Goal: Task Accomplishment & Management: Use online tool/utility

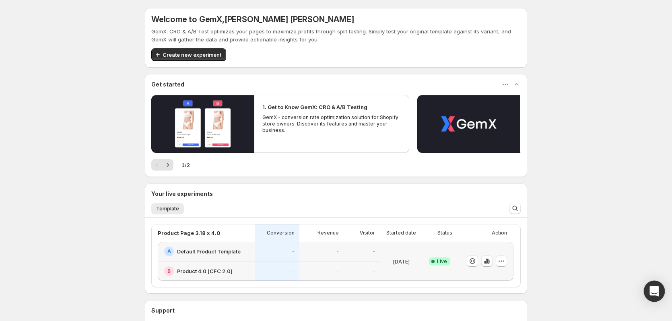
click at [652, 286] on div "Open Intercom Messenger" at bounding box center [653, 291] width 21 height 21
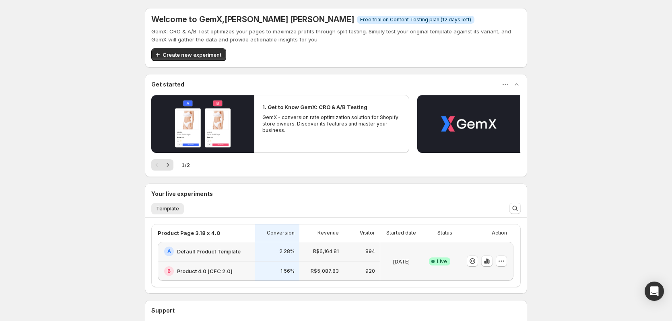
click at [452, 248] on div "Success Complete Live" at bounding box center [439, 260] width 25 height 29
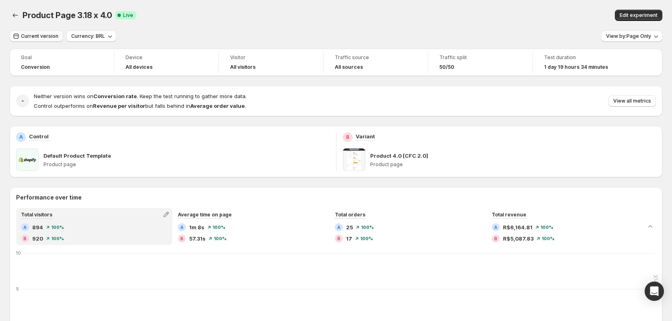
click at [53, 39] on span "Current version" at bounding box center [39, 36] width 37 height 6
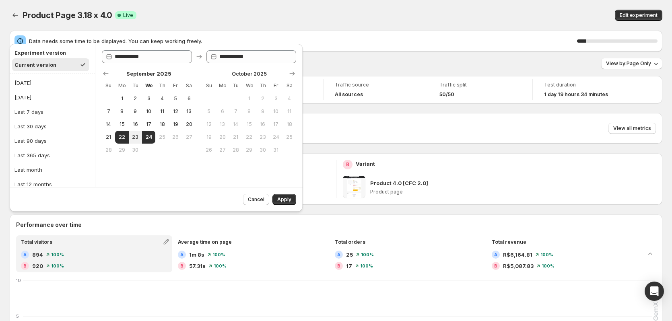
click at [205, 24] on div "Product Page 3.18 x 4.0. This page is ready Product Page 3.18 x 4.0 Success Com…" at bounding box center [336, 15] width 652 height 31
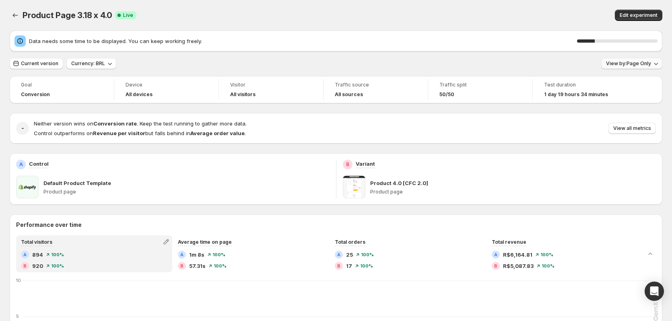
click at [623, 61] on span "View by: Page Only" at bounding box center [628, 63] width 45 height 6
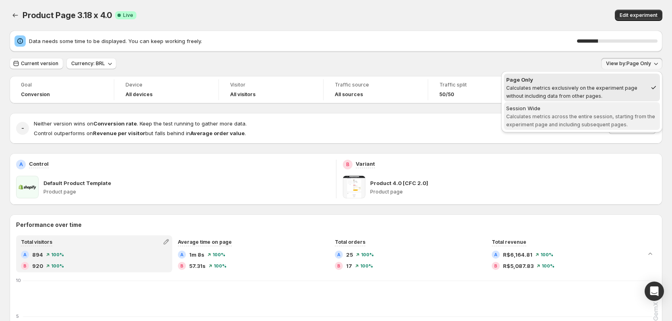
click at [592, 114] on span "Calculates metrics across the entire session, starting from the experiment page…" at bounding box center [580, 120] width 149 height 14
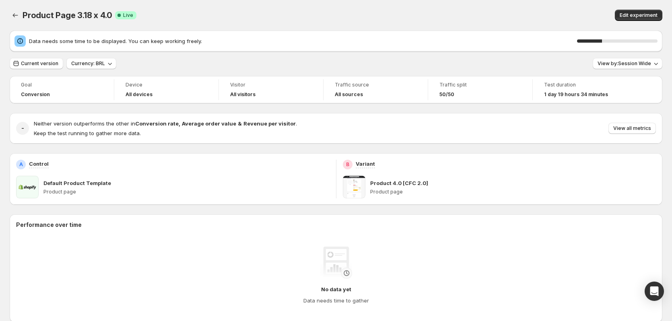
click at [466, 17] on div "Edit experiment" at bounding box center [519, 15] width 285 height 11
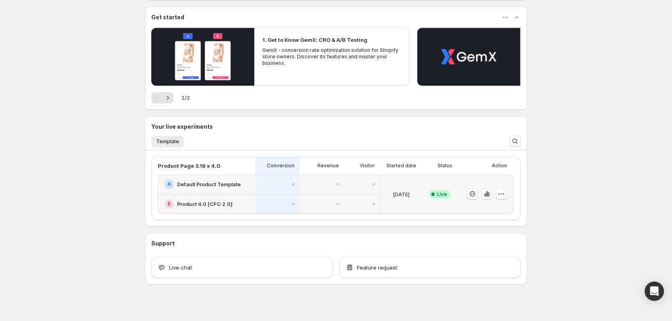
scroll to position [74, 0]
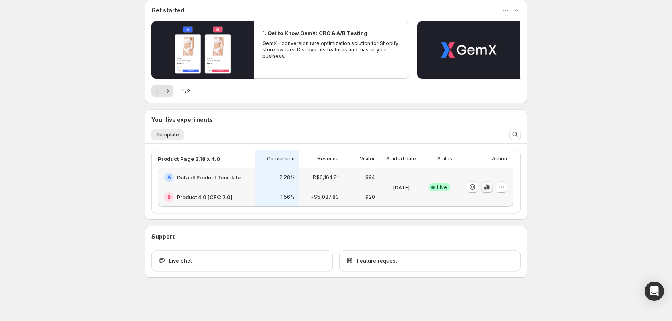
click at [489, 187] on icon "button" at bounding box center [488, 187] width 2 height 4
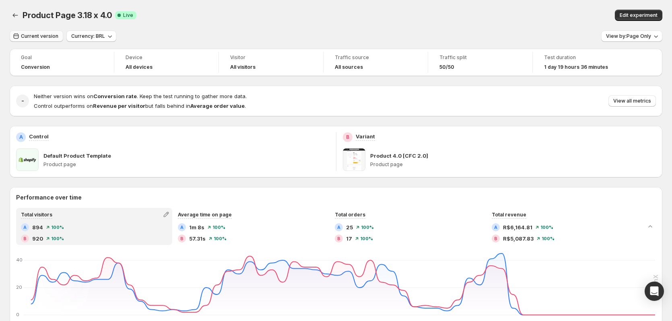
click at [41, 38] on span "Current version" at bounding box center [39, 36] width 37 height 6
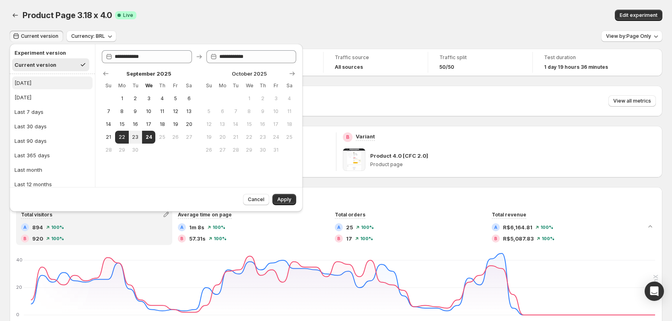
click at [33, 82] on button "[DATE]" at bounding box center [52, 82] width 80 height 13
type input "**********"
click at [291, 200] on button "Apply" at bounding box center [284, 199] width 24 height 11
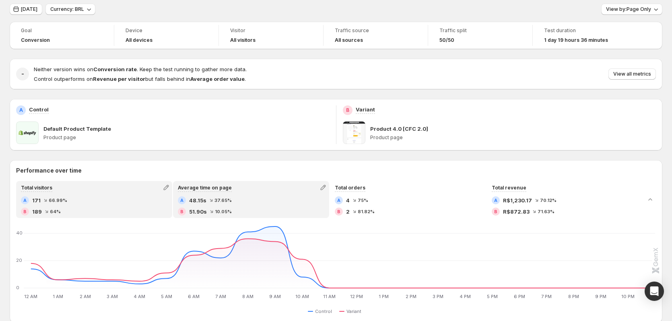
scroll to position [40, 0]
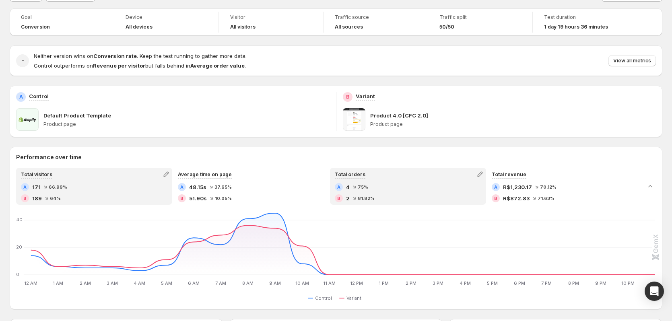
click at [414, 193] on div "A 4 75 % B 2 81.82 %" at bounding box center [408, 192] width 146 height 19
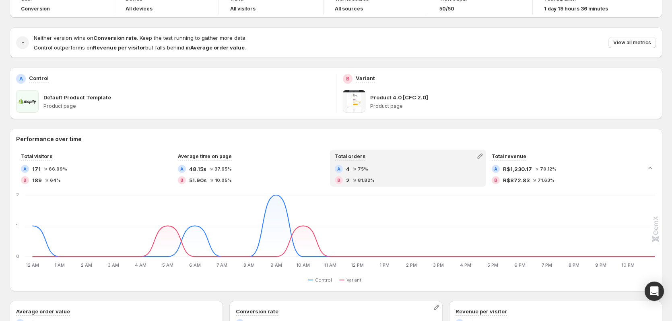
scroll to position [0, 0]
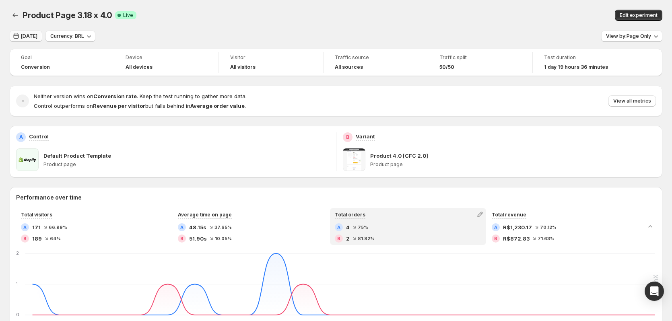
click at [31, 35] on span "[DATE]" at bounding box center [29, 36] width 16 height 6
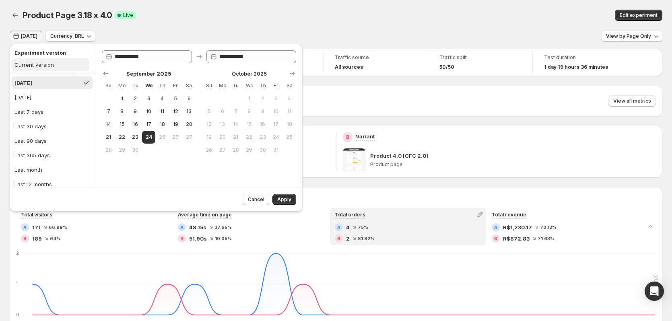
click at [39, 68] on div "Current version" at bounding box center [33, 65] width 39 height 8
type input "**********"
click at [290, 202] on span "Apply" at bounding box center [284, 199] width 14 height 6
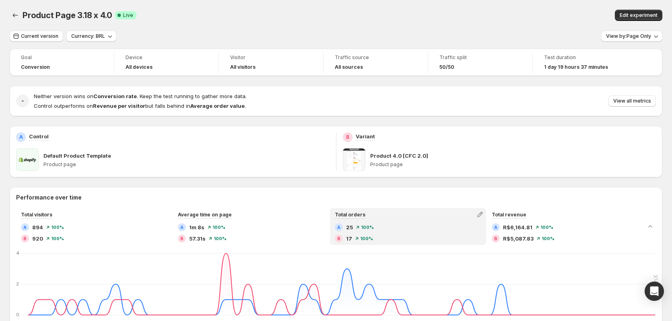
click at [327, 5] on div "Product Page 3.18 x 4.0. This page is ready Product Page 3.18 x 4.0 Success Com…" at bounding box center [336, 15] width 652 height 31
click at [642, 34] on span "View by: Page Only" at bounding box center [628, 36] width 45 height 6
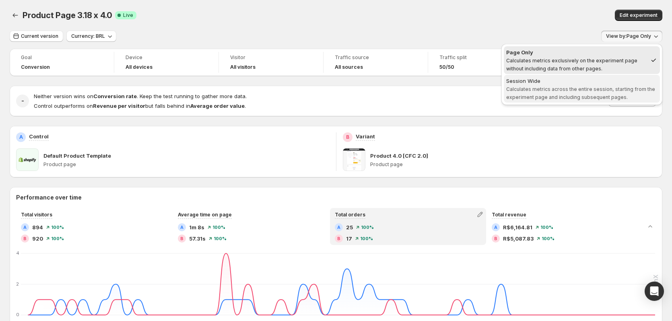
click at [545, 86] on span "Calculates metrics across the entire session, starting from the experiment page…" at bounding box center [580, 93] width 149 height 14
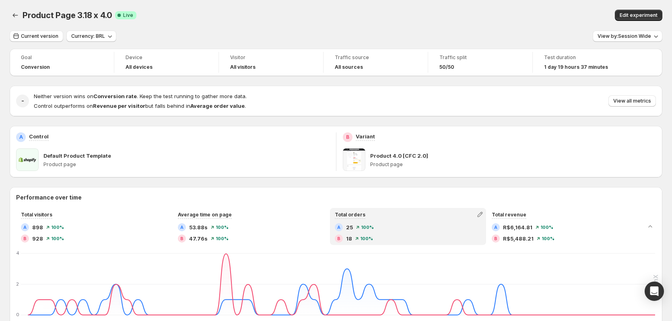
click at [438, 16] on div "Edit experiment" at bounding box center [519, 15] width 285 height 11
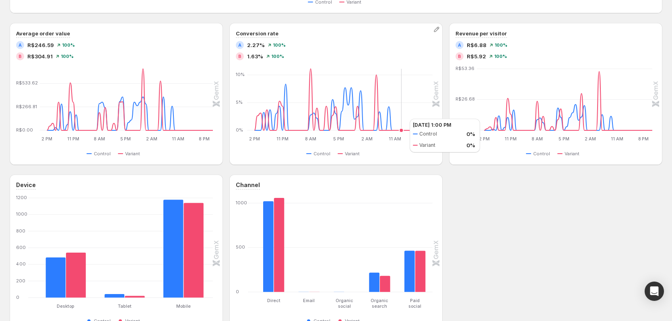
scroll to position [322, 0]
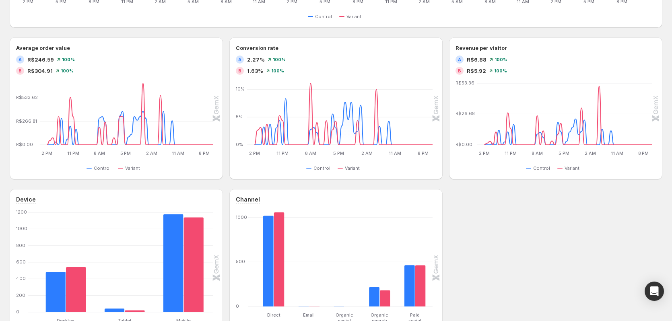
click at [523, 240] on div "Device Desktop Desktop Tablet Tablet Mobile Mobile [PHONE_NUMBER] 1200 Control …" at bounding box center [336, 268] width 652 height 158
click at [538, 234] on div "Device Desktop Desktop Tablet Tablet Mobile Mobile [PHONE_NUMBER] 1200 Control …" at bounding box center [336, 268] width 652 height 158
